Goal: Task Accomplishment & Management: Manage account settings

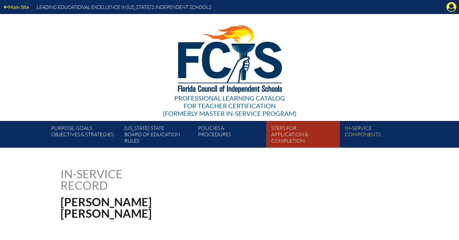
click at [292, 133] on link "Steps for application & completion" at bounding box center [305, 136] width 73 height 24
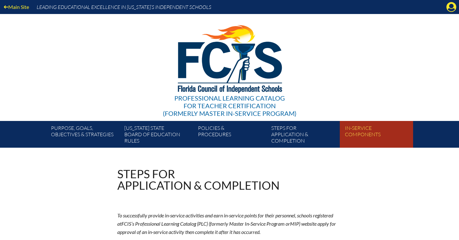
click at [359, 136] on link "In-service components" at bounding box center [378, 136] width 73 height 24
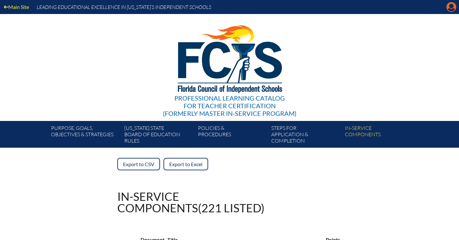
click at [452, 7] on icon "Manage account" at bounding box center [451, 7] width 10 height 10
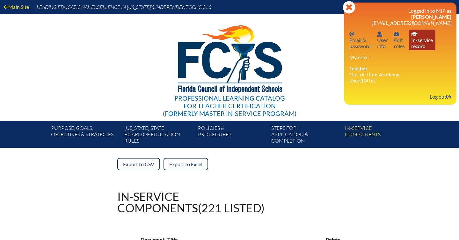
click at [424, 46] on link "In-service record In-service record" at bounding box center [422, 40] width 27 height 21
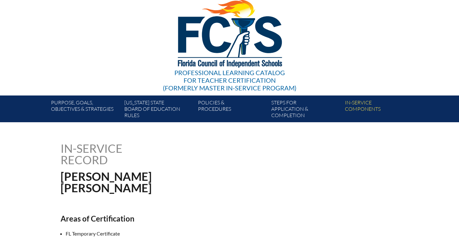
scroll to position [26, 0]
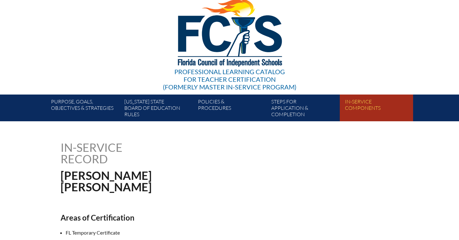
click at [355, 112] on link "In-service components" at bounding box center [378, 109] width 73 height 24
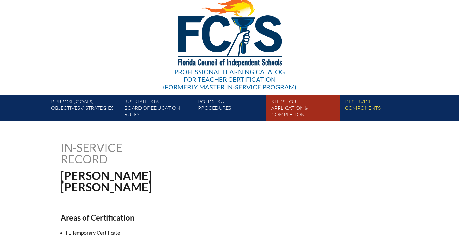
scroll to position [0, 0]
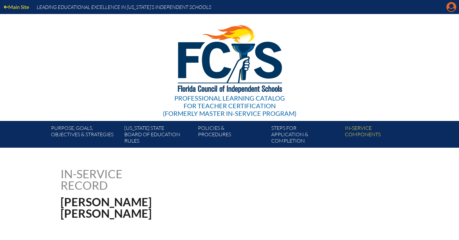
click at [451, 5] on icon "Manage account" at bounding box center [451, 7] width 10 height 10
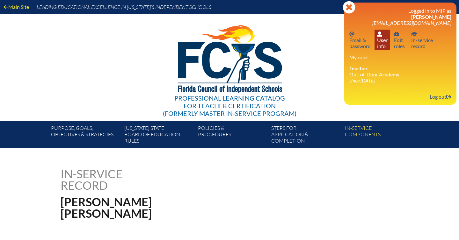
click at [387, 37] on link "User info User info" at bounding box center [382, 40] width 16 height 21
